Goal: Register for event/course

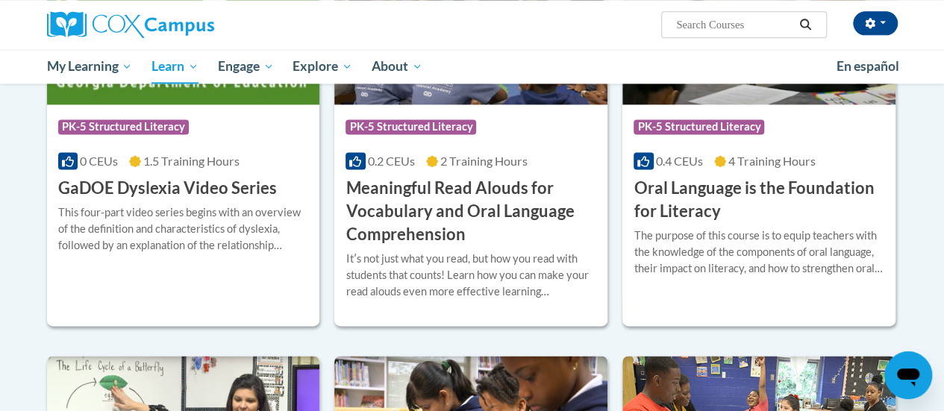
scroll to position [996, 0]
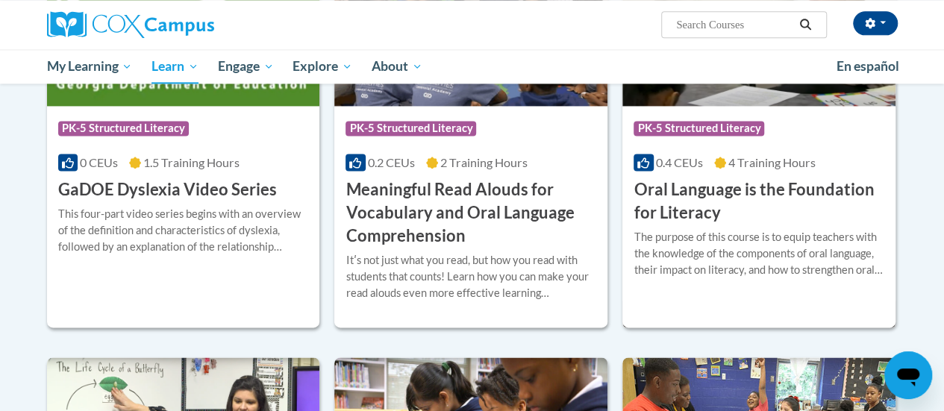
click at [665, 191] on h3 "Oral Language is the Foundation for Literacy" at bounding box center [758, 201] width 251 height 46
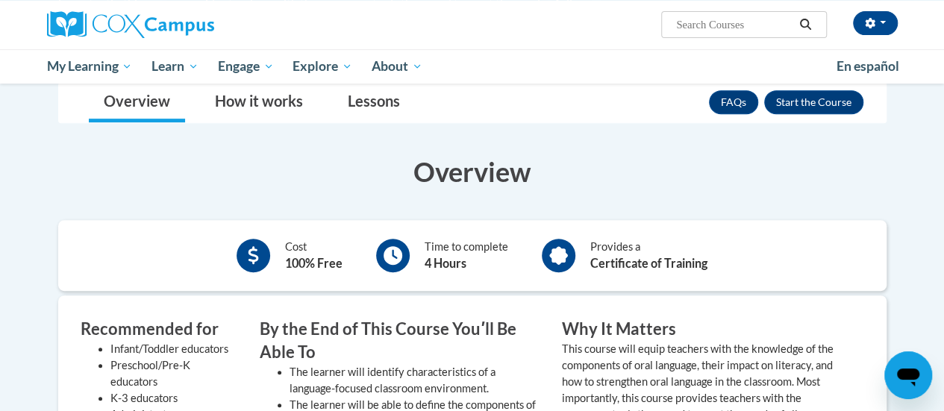
scroll to position [278, 0]
click at [800, 104] on button "Enroll" at bounding box center [813, 102] width 99 height 24
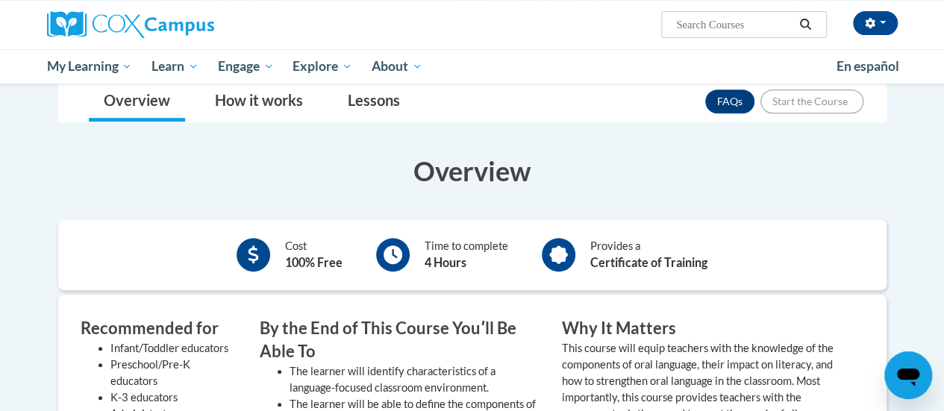
scroll to position [152, 0]
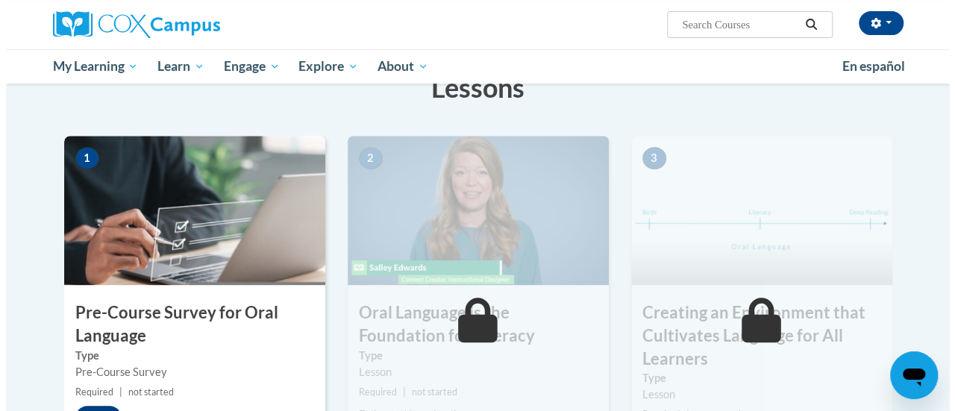
scroll to position [363, 0]
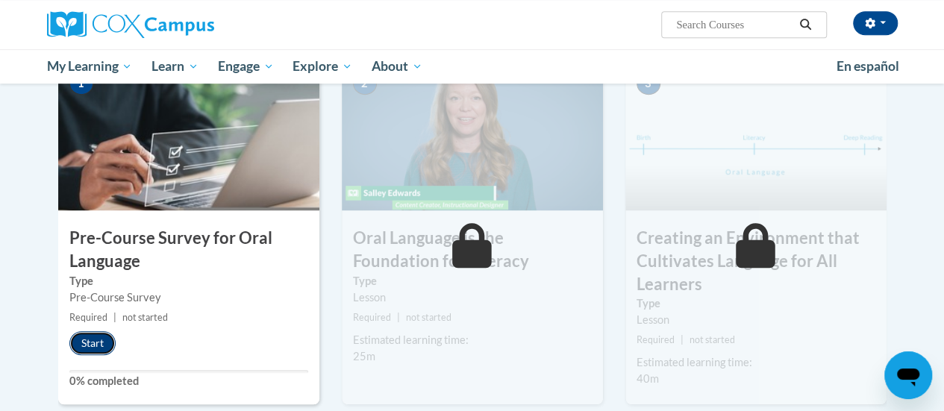
click at [94, 345] on button "Start" at bounding box center [92, 343] width 46 height 24
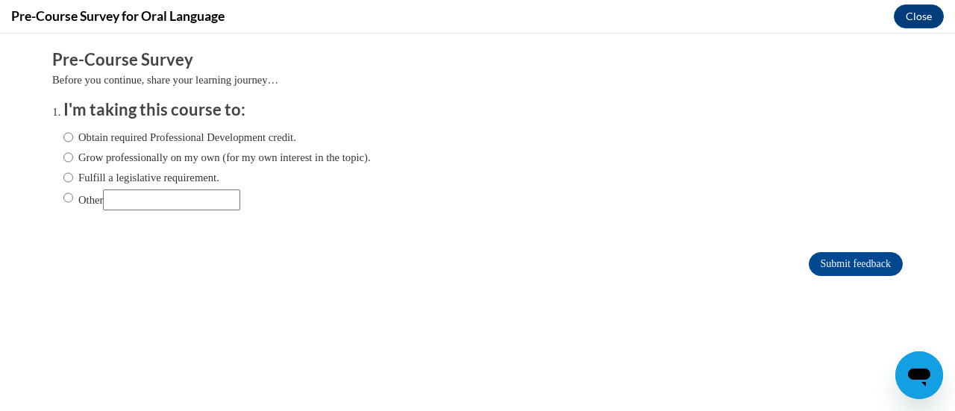
scroll to position [0, 0]
click at [63, 138] on input "Obtain required Professional Development credit." at bounding box center [68, 137] width 10 height 16
radio input "true"
click at [809, 269] on input "Submit feedback" at bounding box center [856, 264] width 94 height 24
click at [836, 262] on input "Submit feedback" at bounding box center [856, 264] width 94 height 24
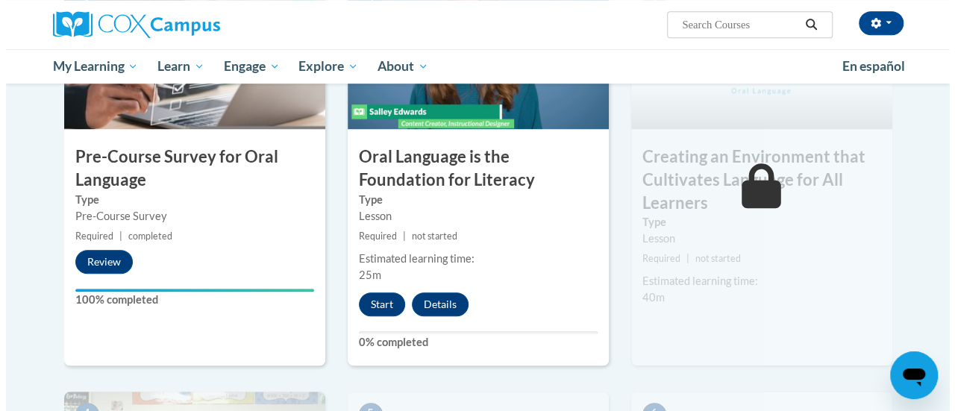
scroll to position [445, 0]
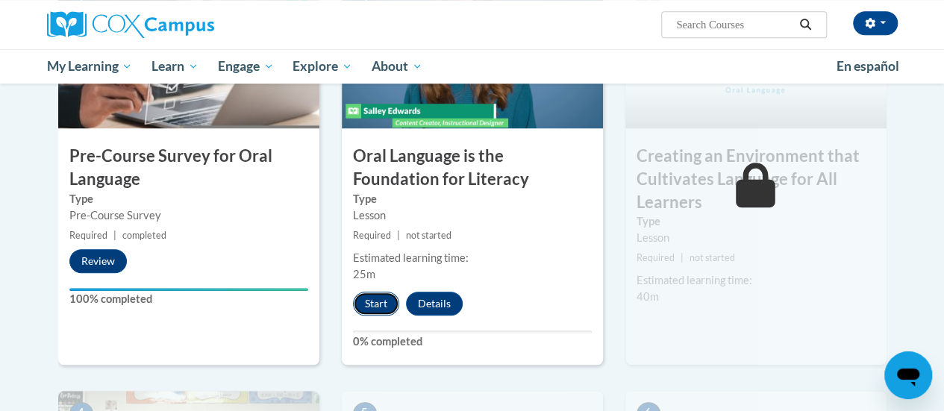
click at [369, 303] on button "Start" at bounding box center [376, 304] width 46 height 24
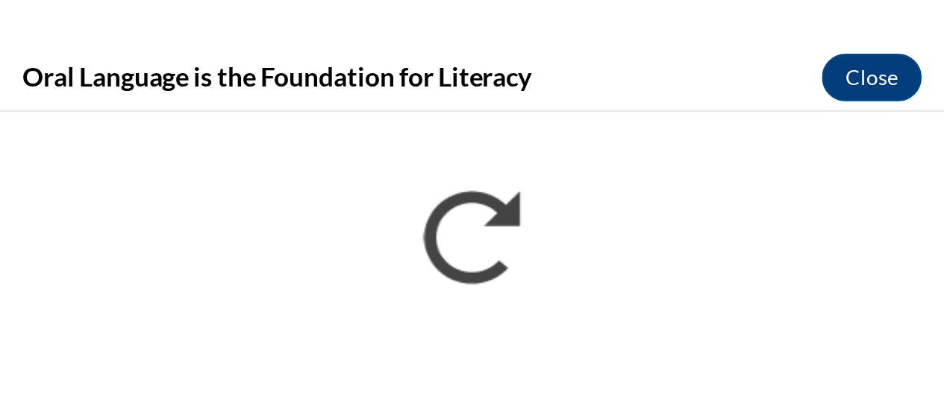
scroll to position [419, 0]
